Goal: Task Accomplishment & Management: Use online tool/utility

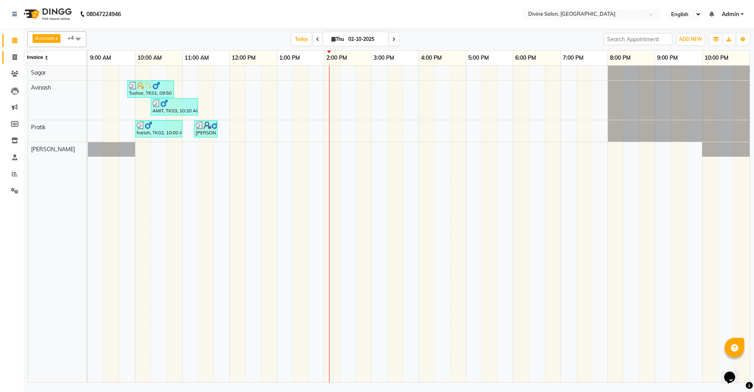
click at [13, 55] on icon at bounding box center [15, 57] width 4 height 6
select select "service"
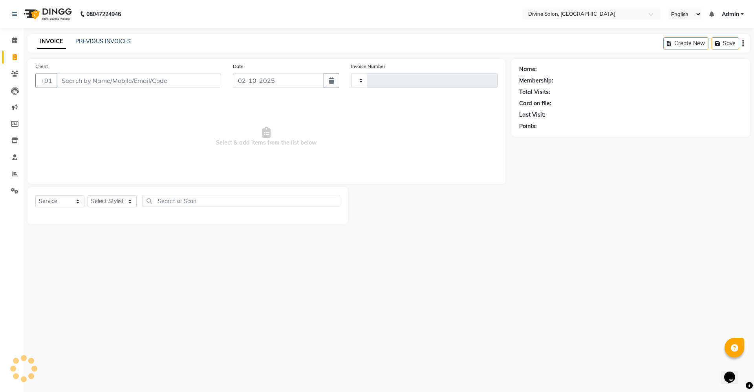
type input "1767"
select select "745"
click at [14, 41] on icon at bounding box center [14, 40] width 5 height 6
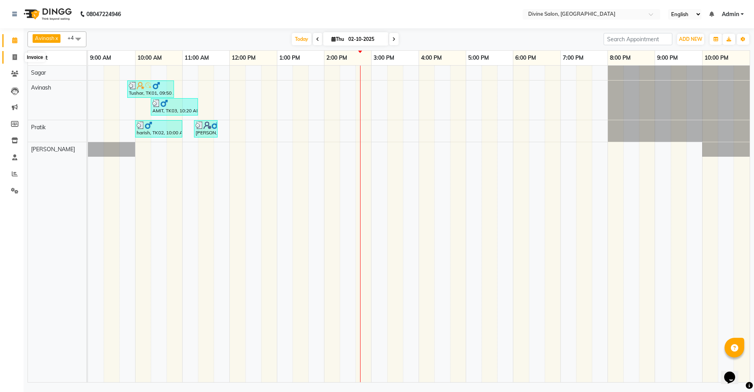
click at [13, 58] on icon at bounding box center [15, 57] width 4 height 6
select select "service"
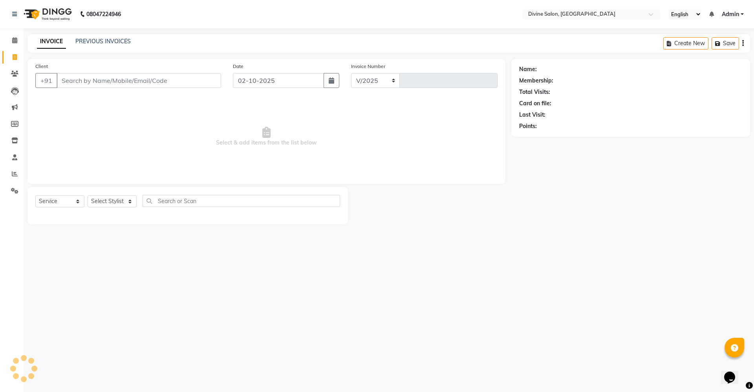
select select "745"
type input "1767"
click at [125, 198] on select "Select Stylist [PERSON_NAME] Pooja [PERSON_NAME] pooja [PERSON_NAME] [PERSON_NA…" at bounding box center [112, 201] width 49 height 12
select select "11820"
click at [88, 195] on select "Select Stylist [PERSON_NAME] Pooja [PERSON_NAME] pooja [PERSON_NAME] [PERSON_NA…" at bounding box center [112, 201] width 49 height 12
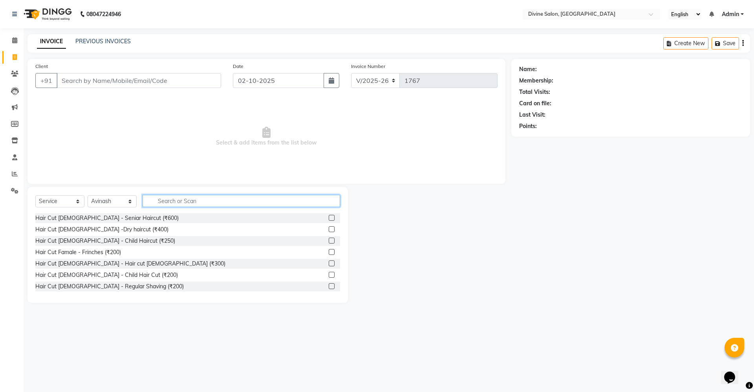
click at [168, 205] on input "text" at bounding box center [242, 201] width 198 height 12
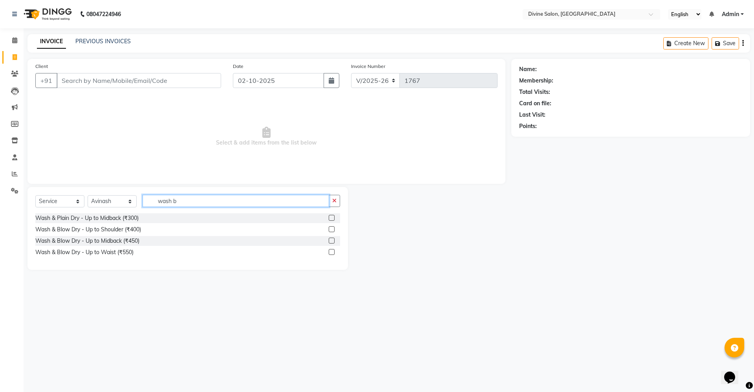
type input "wash b"
click at [332, 238] on label at bounding box center [332, 241] width 6 height 6
click at [332, 238] on input "checkbox" at bounding box center [331, 240] width 5 height 5
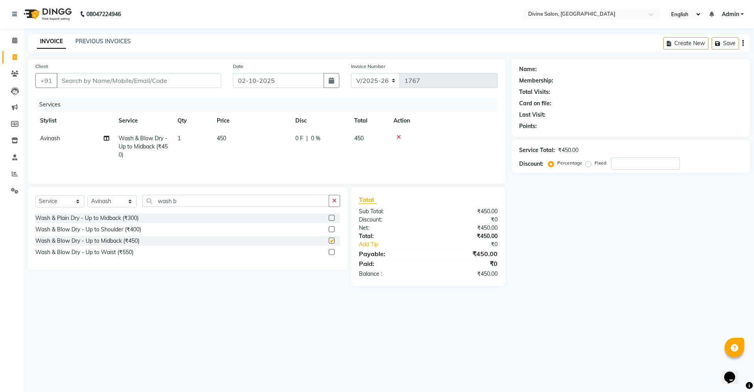
checkbox input "false"
click at [316, 139] on span "0 %" at bounding box center [315, 138] width 9 height 8
click at [379, 139] on input "0" at bounding box center [379, 140] width 24 height 12
type input "15"
click at [176, 77] on input "Client" at bounding box center [139, 80] width 165 height 15
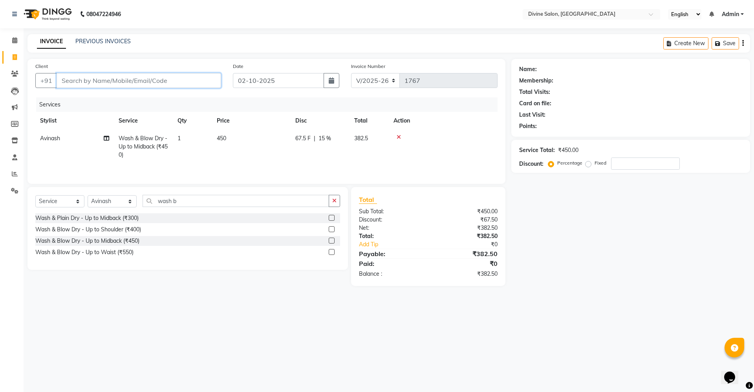
click at [201, 83] on input "Client" at bounding box center [139, 80] width 165 height 15
click at [338, 136] on div "67.5 F | 15 %" at bounding box center [319, 138] width 49 height 8
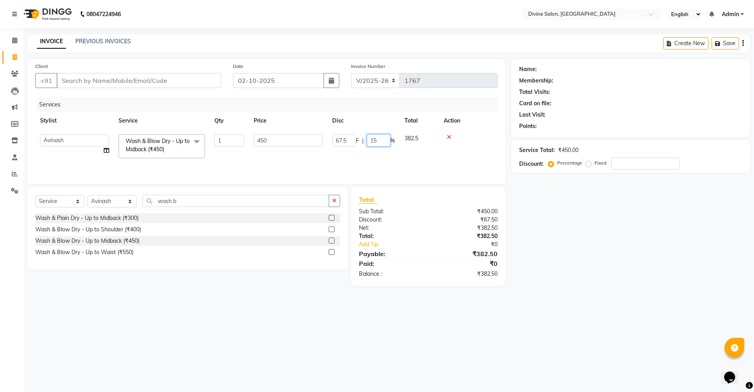
drag, startPoint x: 378, startPoint y: 139, endPoint x: 382, endPoint y: 137, distance: 4.4
click at [378, 139] on input "15" at bounding box center [379, 140] width 24 height 12
type input "1"
click at [753, 304] on div "08047224946 Select Location × Divine Salon, Wakad English ENGLISH Español العرب…" at bounding box center [377, 196] width 754 height 392
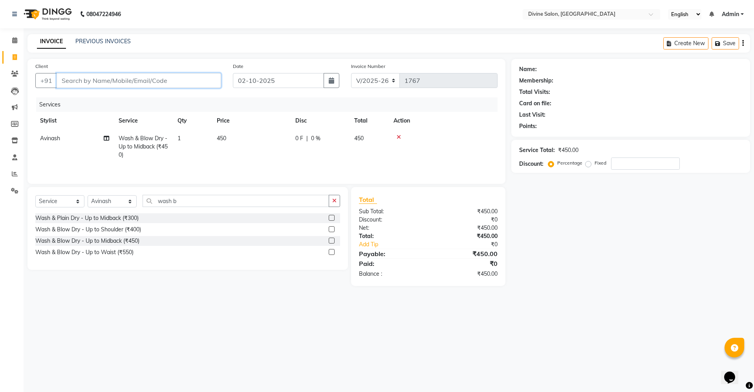
click at [180, 76] on input "Client" at bounding box center [139, 80] width 165 height 15
type input "7"
type input "0"
click at [126, 108] on ngb-typeahead-window "pooja 702882 9591" at bounding box center [95, 99] width 79 height 20
click at [126, 105] on ngb-typeahead-window "pooja 702882 9591" at bounding box center [95, 99] width 79 height 20
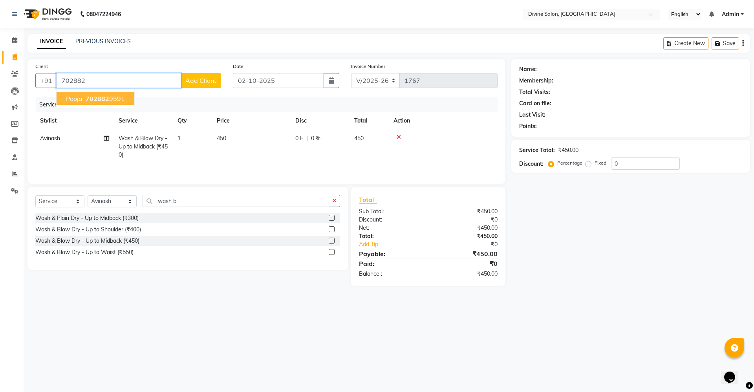
click at [126, 103] on button "pooja 702882 9591" at bounding box center [96, 98] width 78 height 13
type input "7028829591"
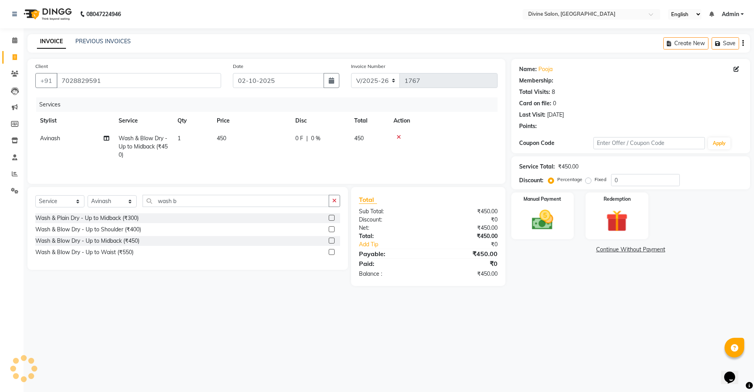
select select "1: Object"
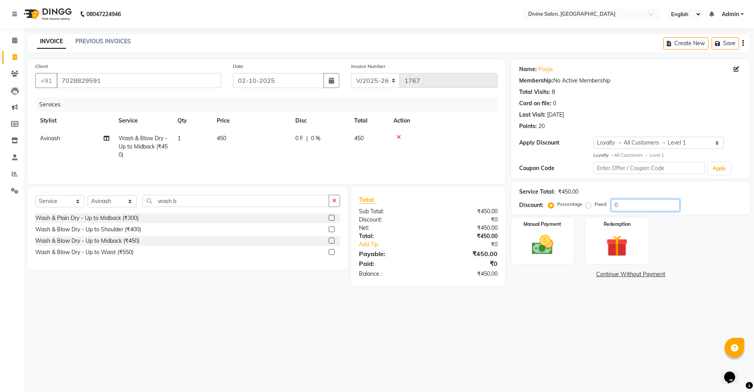
click at [642, 206] on input "0" at bounding box center [645, 205] width 69 height 12
type input "15"
click at [549, 253] on img at bounding box center [542, 245] width 37 height 26
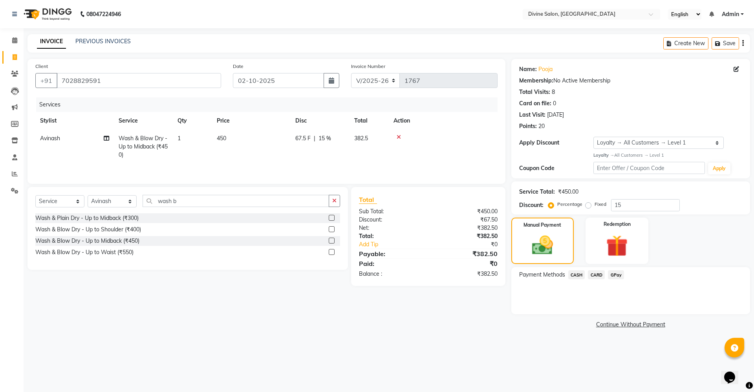
click at [604, 272] on span "CARD" at bounding box center [596, 274] width 17 height 9
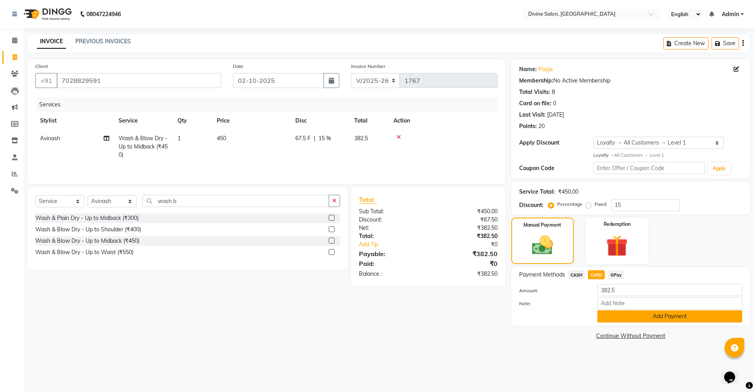
click at [631, 310] on button "Add Payment" at bounding box center [669, 316] width 145 height 12
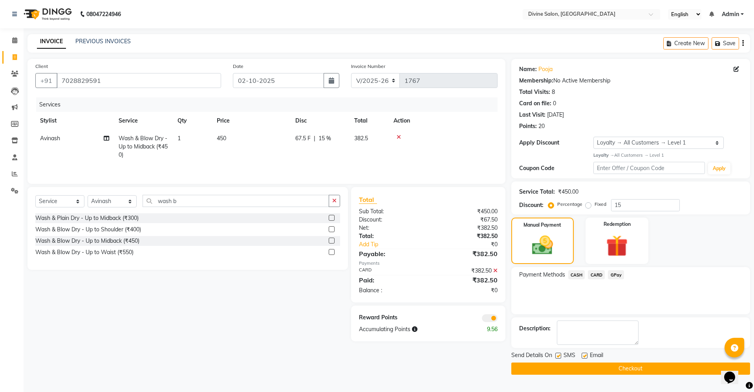
click at [655, 365] on button "Checkout" at bounding box center [630, 369] width 239 height 12
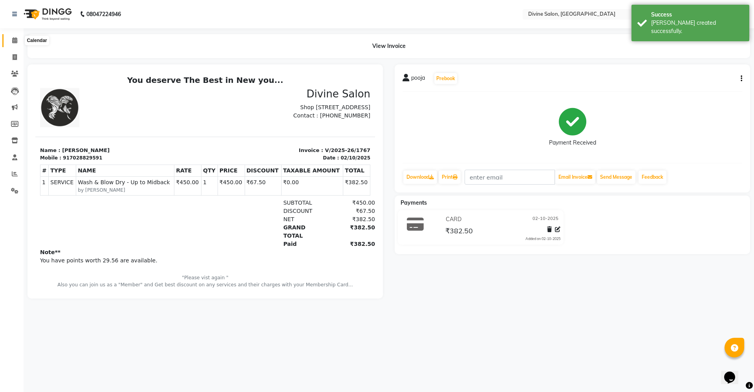
click at [12, 40] on icon at bounding box center [14, 40] width 5 height 6
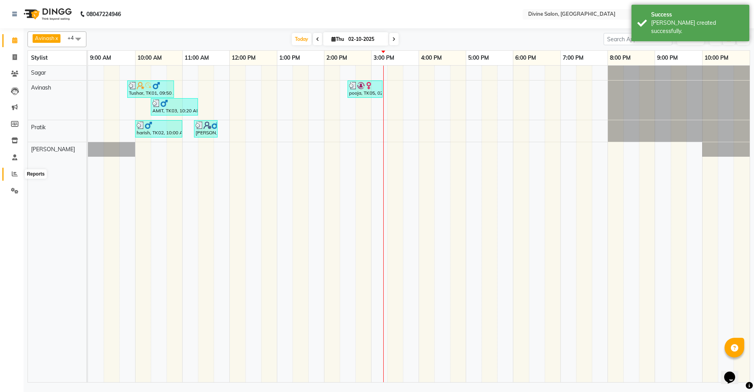
click at [13, 177] on span at bounding box center [15, 174] width 14 height 9
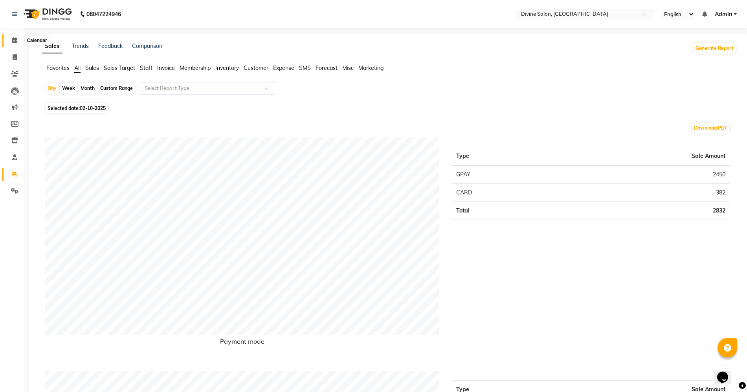
click at [12, 44] on span at bounding box center [15, 40] width 14 height 9
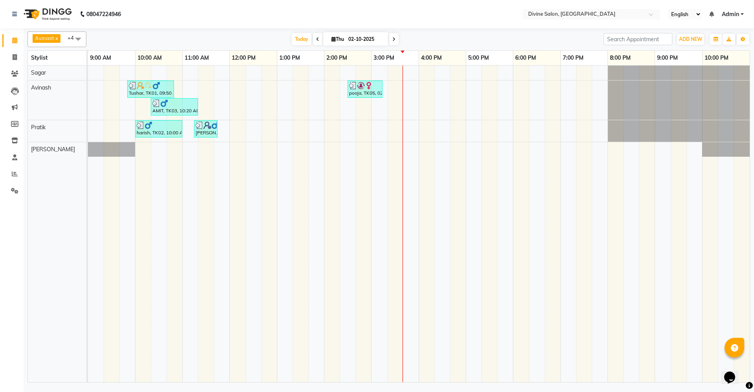
click at [0, 251] on div "Calendar Invoice Clients Leads Marketing Members Inventory Staff Reports Settin…" at bounding box center [53, 201] width 106 height 358
click at [332, 245] on td at bounding box center [332, 224] width 16 height 317
click at [421, 251] on td at bounding box center [427, 224] width 16 height 317
click at [422, 244] on td at bounding box center [427, 224] width 16 height 317
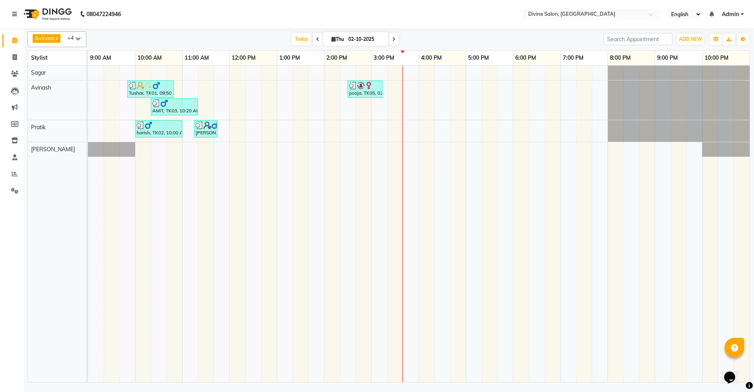
click at [383, 194] on td at bounding box center [380, 224] width 16 height 317
click at [378, 164] on td at bounding box center [380, 224] width 16 height 317
click at [378, 151] on div "Tushar, TK01, 09:50 AM-10:50 AM, Hair Cut [DEMOGRAPHIC_DATA] - Hair cut [DEMOGR…" at bounding box center [419, 224] width 662 height 317
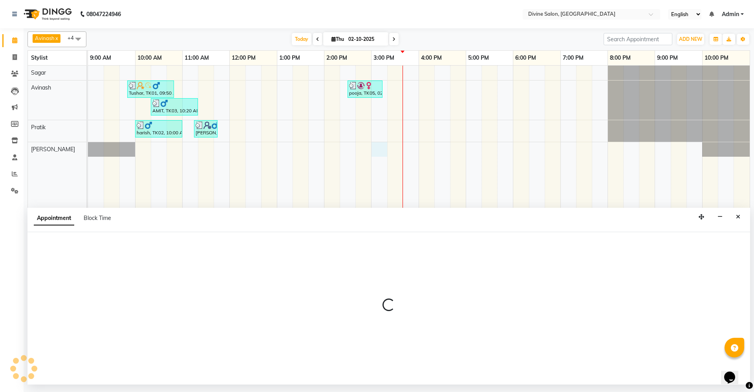
select select "70573"
select select "900"
select select "tentative"
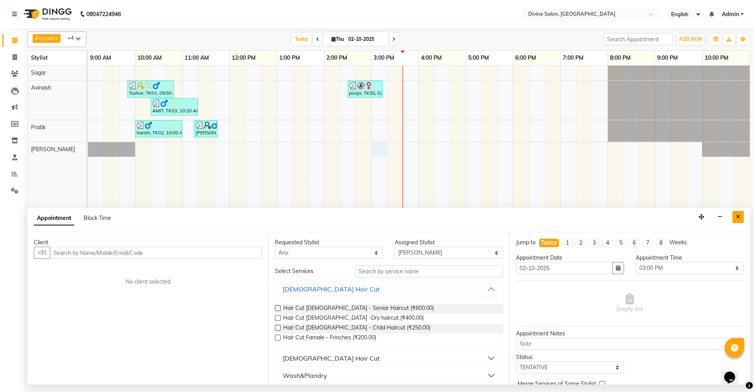
click at [740, 217] on icon "Close" at bounding box center [738, 216] width 4 height 5
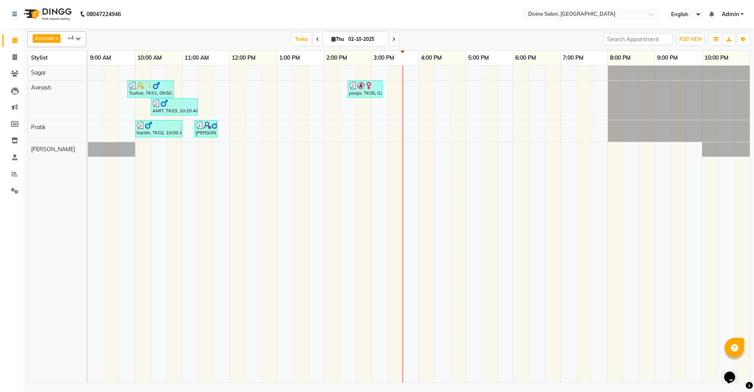
click at [378, 173] on td at bounding box center [380, 224] width 16 height 317
click at [388, 247] on td at bounding box center [395, 224] width 16 height 317
click at [380, 251] on td at bounding box center [380, 224] width 16 height 317
click at [580, 266] on td at bounding box center [584, 224] width 16 height 317
click at [584, 258] on td at bounding box center [584, 224] width 16 height 317
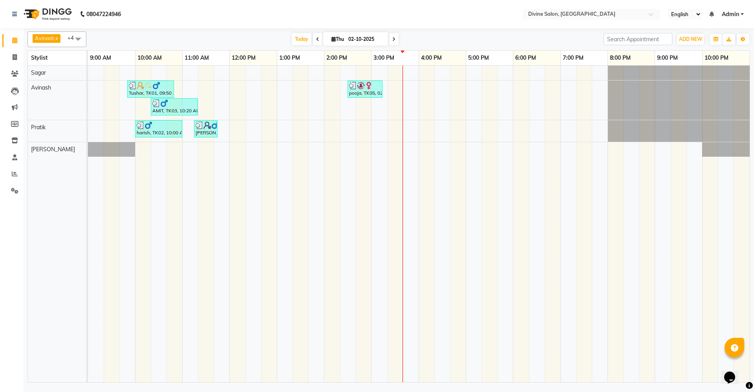
drag, startPoint x: 583, startPoint y: 255, endPoint x: 505, endPoint y: 253, distance: 78.6
click at [523, 255] on tr at bounding box center [419, 224] width 662 height 317
click at [416, 233] on td at bounding box center [411, 224] width 16 height 317
drag, startPoint x: 549, startPoint y: 241, endPoint x: 614, endPoint y: 247, distance: 65.5
click at [592, 247] on tr at bounding box center [419, 224] width 662 height 317
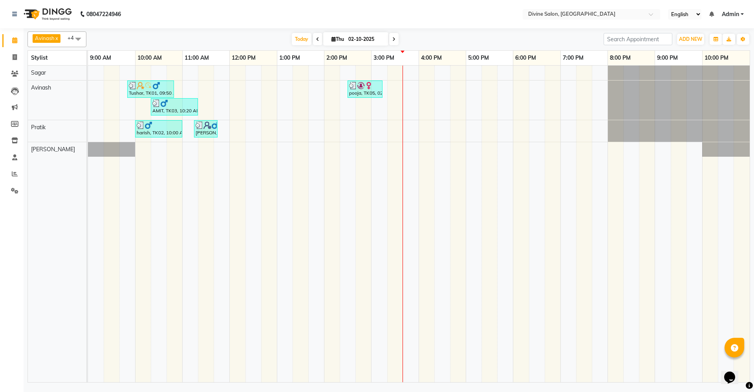
click at [695, 246] on td at bounding box center [695, 224] width 16 height 317
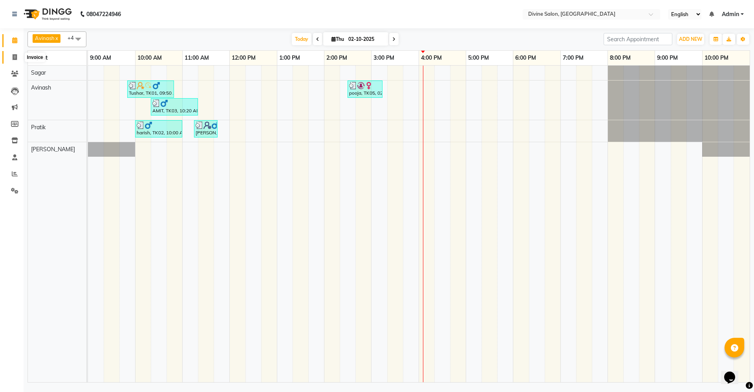
click at [20, 57] on span at bounding box center [15, 57] width 14 height 9
select select "service"
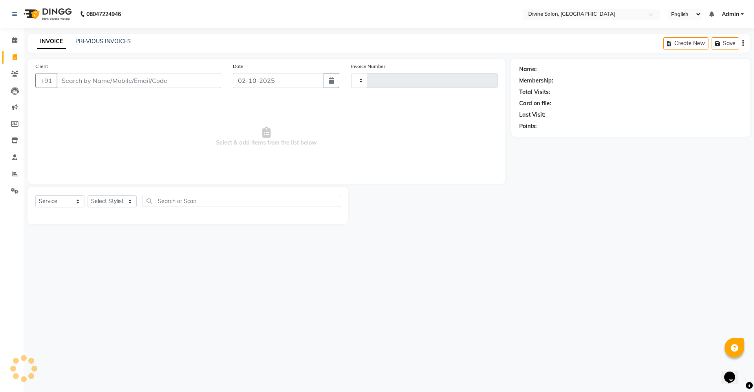
type input "1768"
select select "745"
click at [104, 205] on select "Select Stylist [PERSON_NAME] Pooja [PERSON_NAME] pooja [PERSON_NAME] [PERSON_NA…" at bounding box center [112, 201] width 49 height 12
select select "11820"
click at [88, 195] on select "Select Stylist [PERSON_NAME] Pooja [PERSON_NAME] pooja [PERSON_NAME] [PERSON_NA…" at bounding box center [112, 201] width 49 height 12
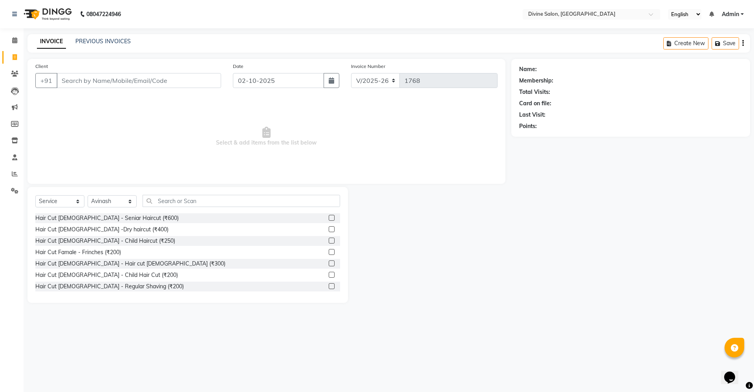
click at [183, 209] on div "Select Service Product Membership Package Voucher Prepaid Gift Card Select Styl…" at bounding box center [187, 204] width 305 height 18
click at [183, 204] on input "text" at bounding box center [242, 201] width 198 height 12
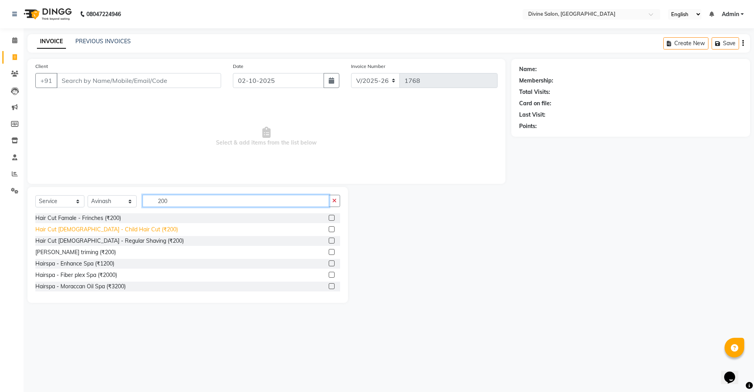
type input "200"
click at [104, 230] on div "Hair Cut [DEMOGRAPHIC_DATA] - Child Hair Cut (₹200)" at bounding box center [106, 229] width 143 height 8
checkbox input "false"
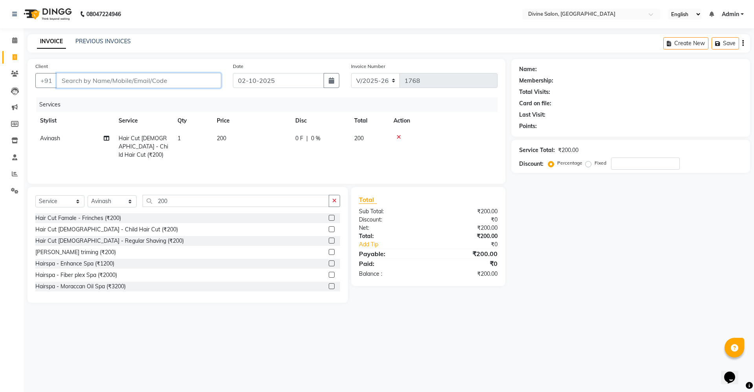
click at [181, 84] on input "Client" at bounding box center [139, 80] width 165 height 15
